Goal: Task Accomplishment & Management: Manage account settings

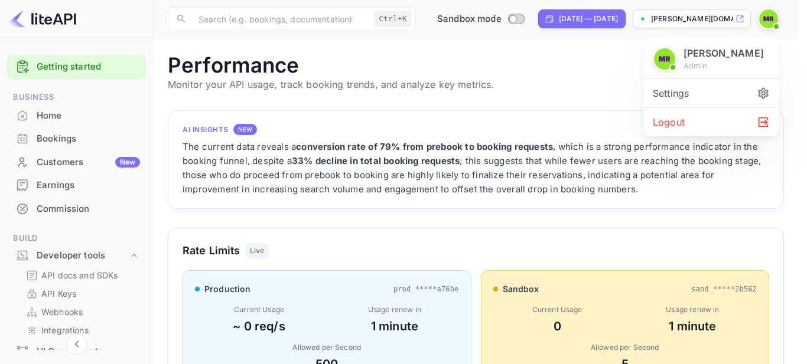
scroll to position [295, 607]
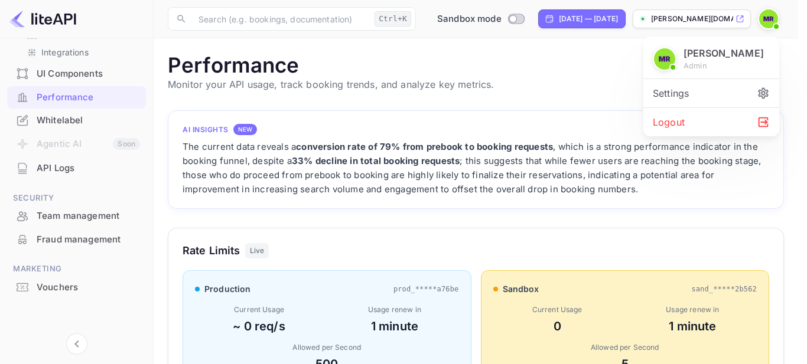
click at [685, 120] on div "Logout" at bounding box center [711, 122] width 136 height 28
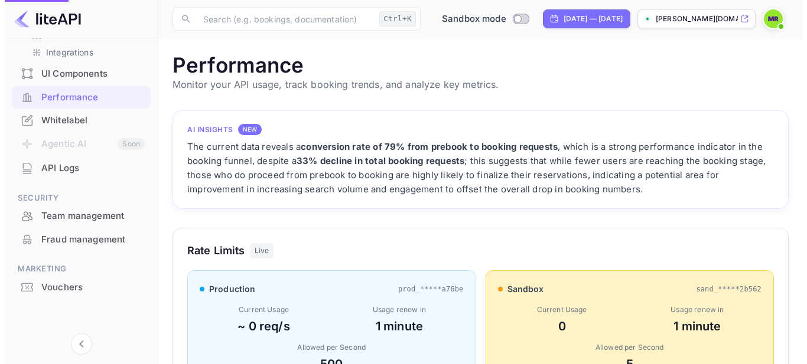
scroll to position [9, 9]
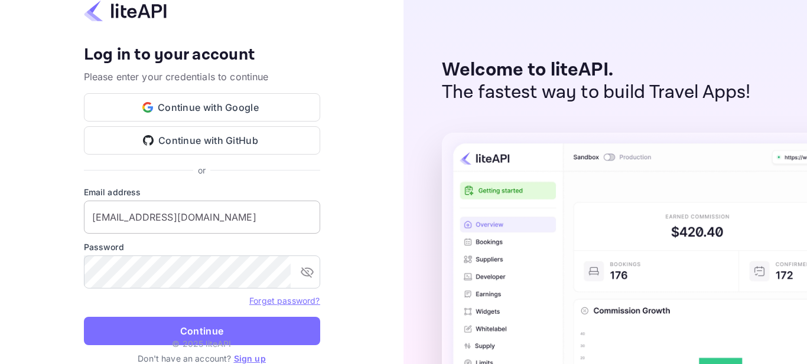
click at [207, 221] on input "moshood.rafiu@gloveler.com" at bounding box center [202, 217] width 236 height 33
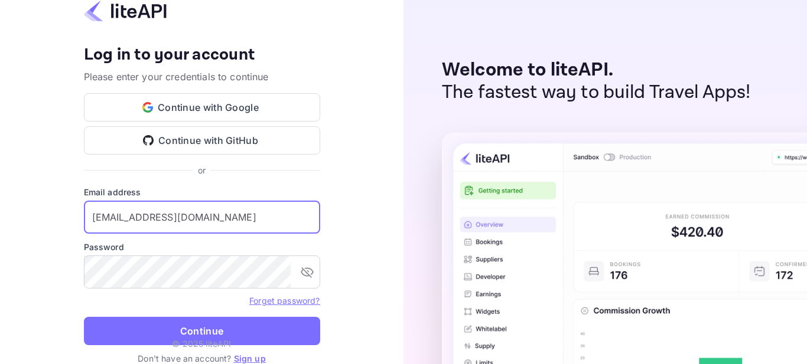
click at [233, 213] on input "moshood.rafiu@gloveler.com" at bounding box center [202, 217] width 236 height 33
paste input "raveendra@electems.com!"
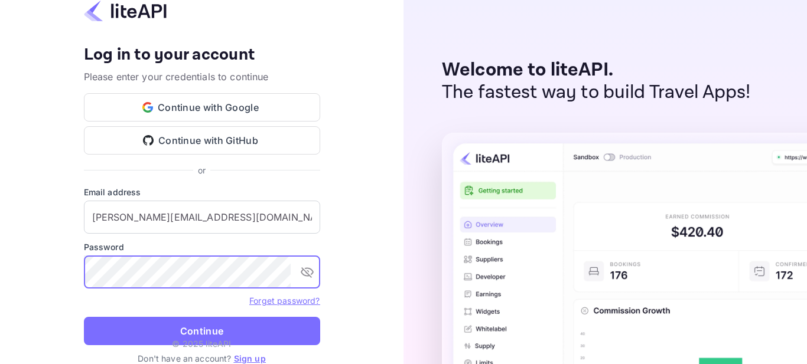
click at [295, 273] on div "​" at bounding box center [202, 272] width 236 height 33
click at [302, 271] on icon "toggle password visibility" at bounding box center [307, 273] width 13 height 11
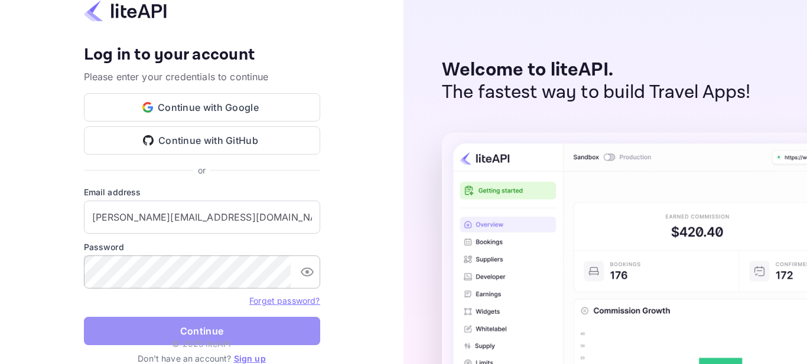
click at [182, 324] on button "Continue" at bounding box center [202, 331] width 236 height 28
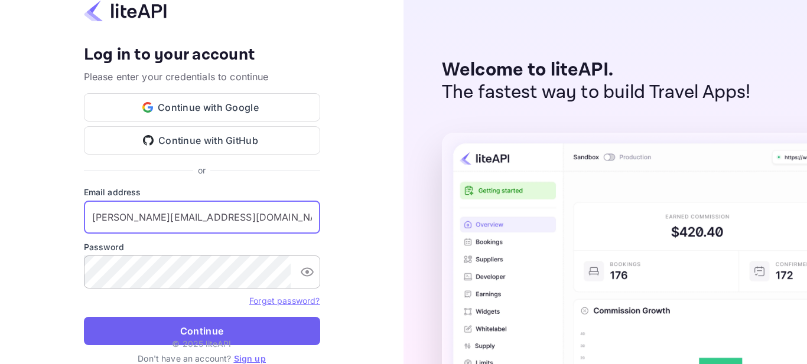
type input "raveendra@electems.com"
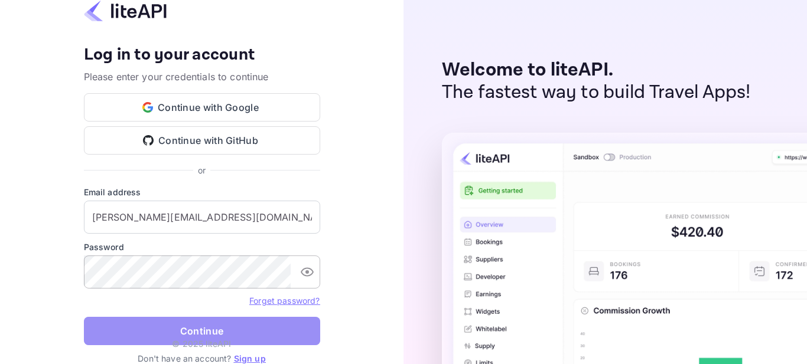
click at [156, 332] on button "Continue" at bounding box center [202, 331] width 236 height 28
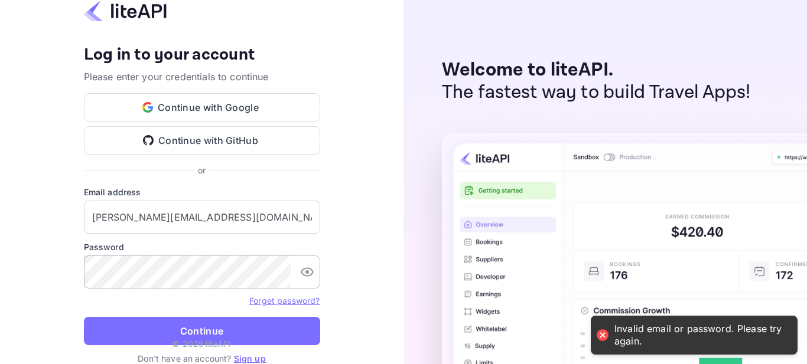
click at [302, 272] on icon "toggle password visibility" at bounding box center [307, 272] width 14 height 14
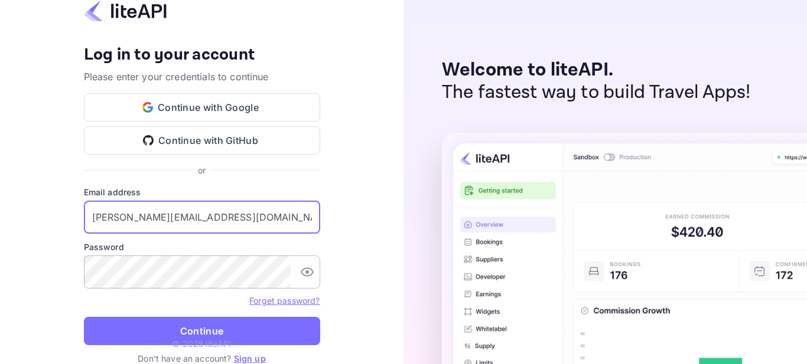
click at [241, 220] on input "raveendra@electems.com" at bounding box center [202, 217] width 236 height 33
click at [89, 214] on input "raveendra@electems.com" at bounding box center [202, 217] width 236 height 33
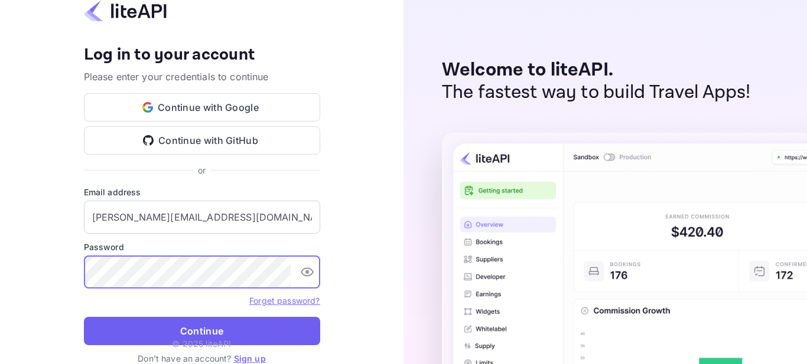
click at [132, 327] on button "Continue" at bounding box center [202, 331] width 236 height 28
